Goal: Task Accomplishment & Management: Manage account settings

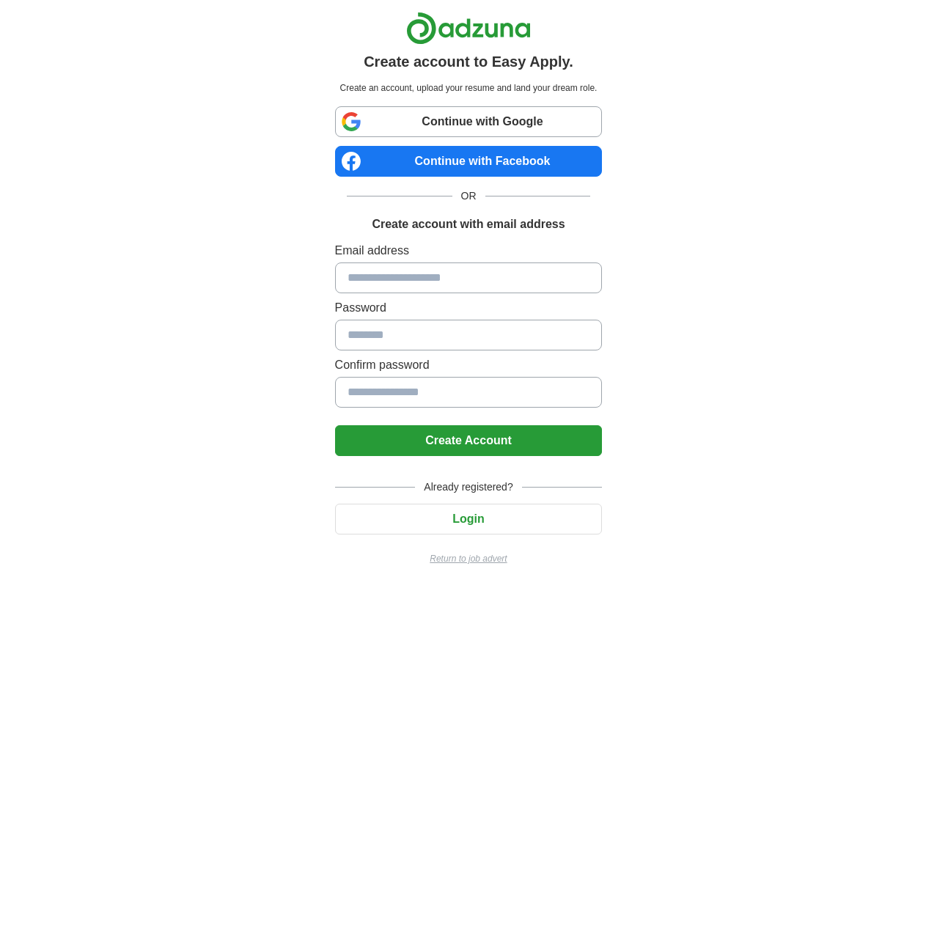
click at [460, 273] on input at bounding box center [469, 277] width 268 height 31
click at [438, 342] on input at bounding box center [469, 335] width 268 height 31
click at [490, 520] on button "Login" at bounding box center [469, 518] width 268 height 31
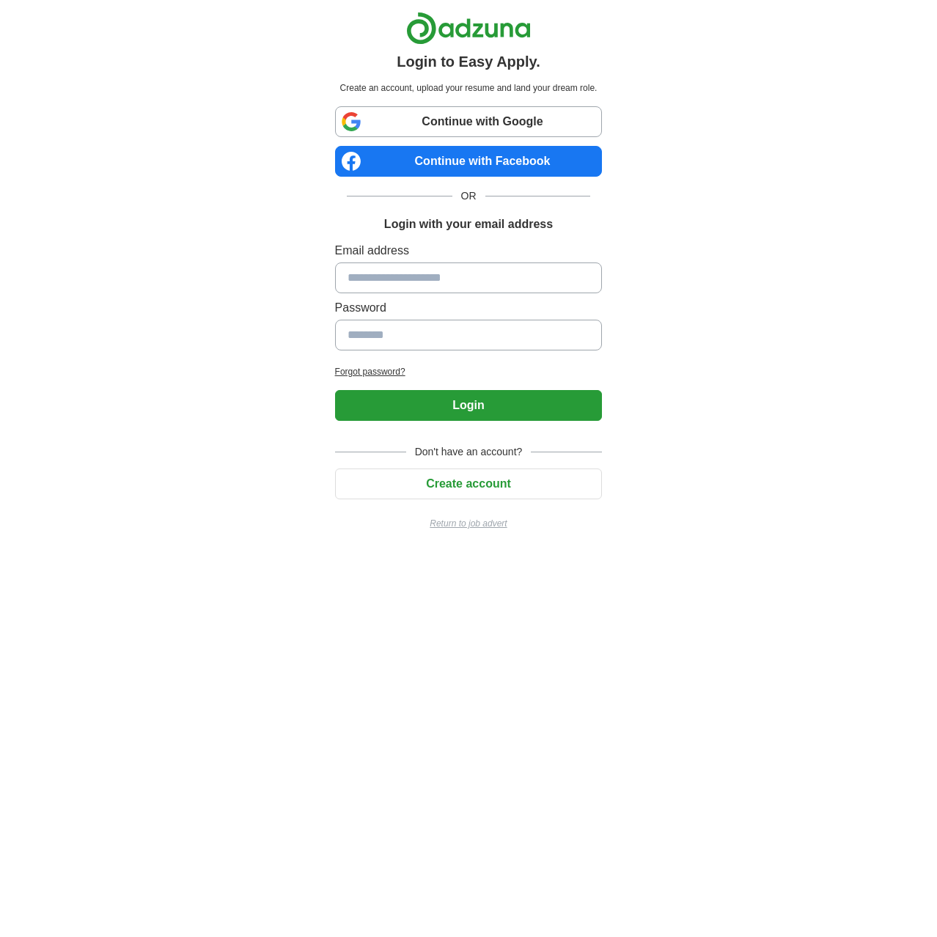
click at [416, 272] on input at bounding box center [469, 277] width 268 height 31
type input "*"
click at [491, 113] on link "Continue with Google" at bounding box center [469, 121] width 268 height 31
